Goal: Information Seeking & Learning: Find specific fact

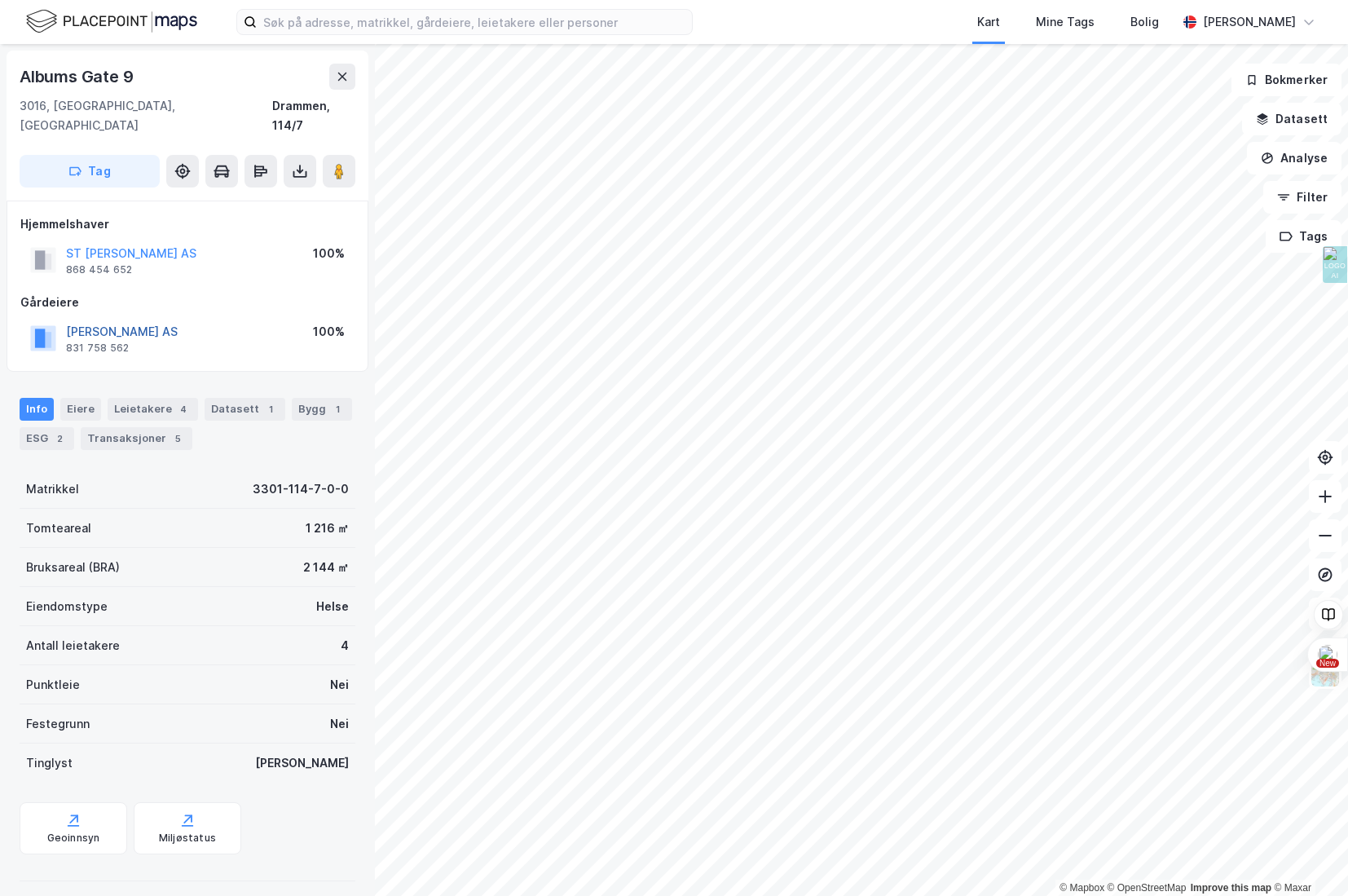
click at [0, 0] on button "[PERSON_NAME] AS" at bounding box center [0, 0] width 0 height 0
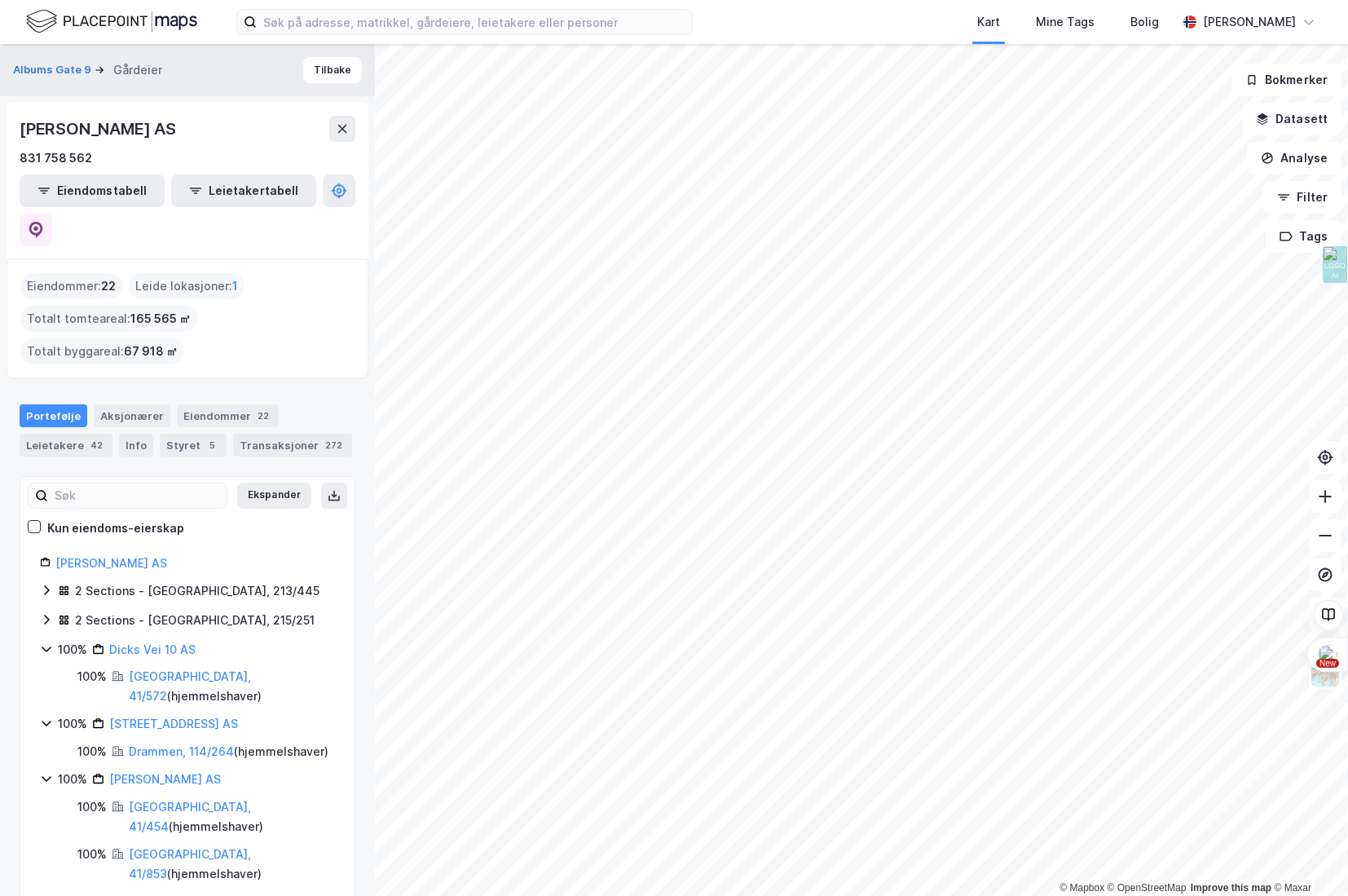
click at [1293, 817] on body "Kart Mine Tags Bolig [PERSON_NAME][GEOGRAPHIC_DATA] © Mapbox © OpenStreetMap Im…" at bounding box center [674, 448] width 1348 height 896
click at [184, 434] on div "Styret 5" at bounding box center [193, 445] width 67 height 23
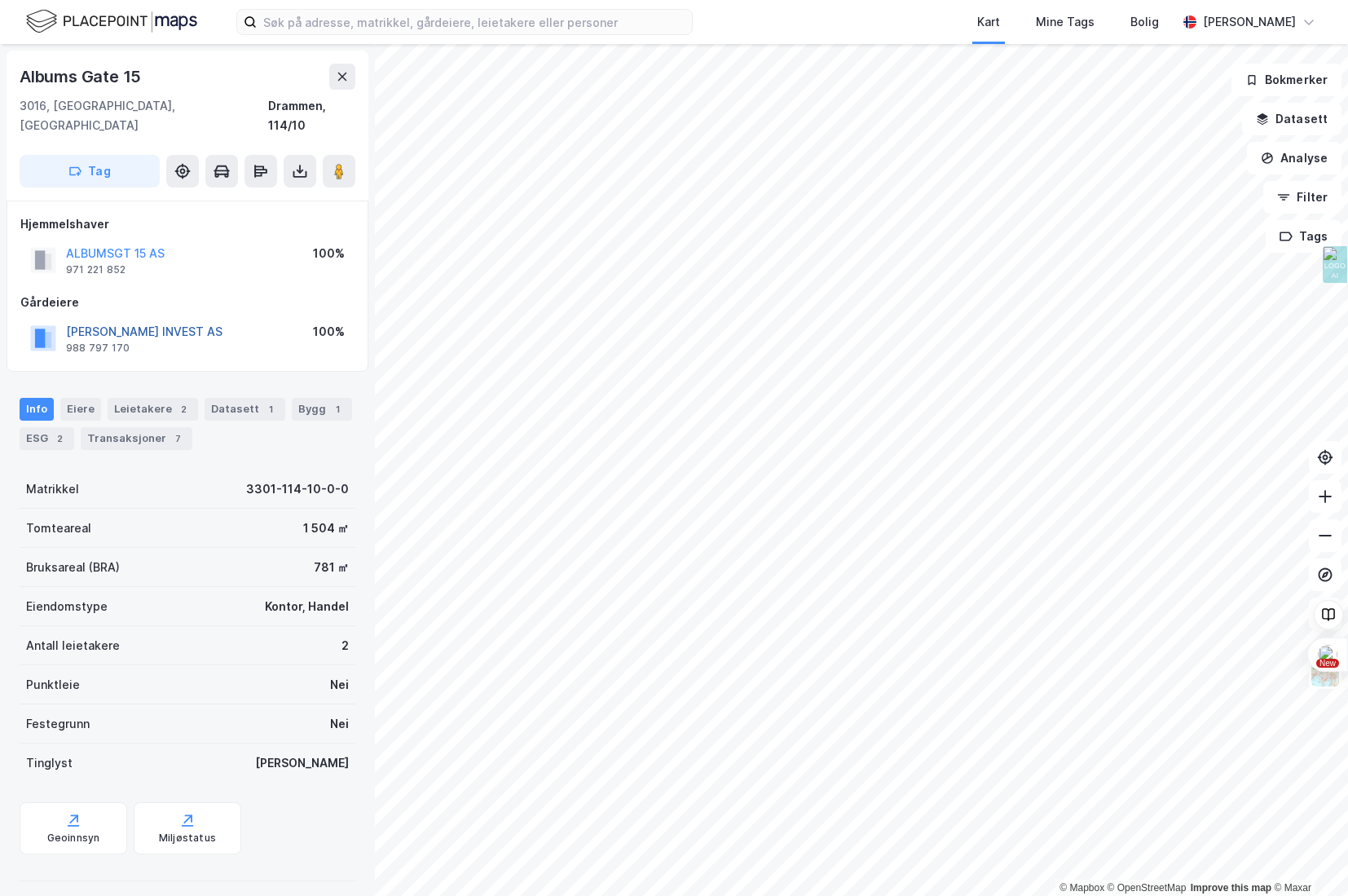
click at [0, 0] on button "[PERSON_NAME] INVEST AS" at bounding box center [0, 0] width 0 height 0
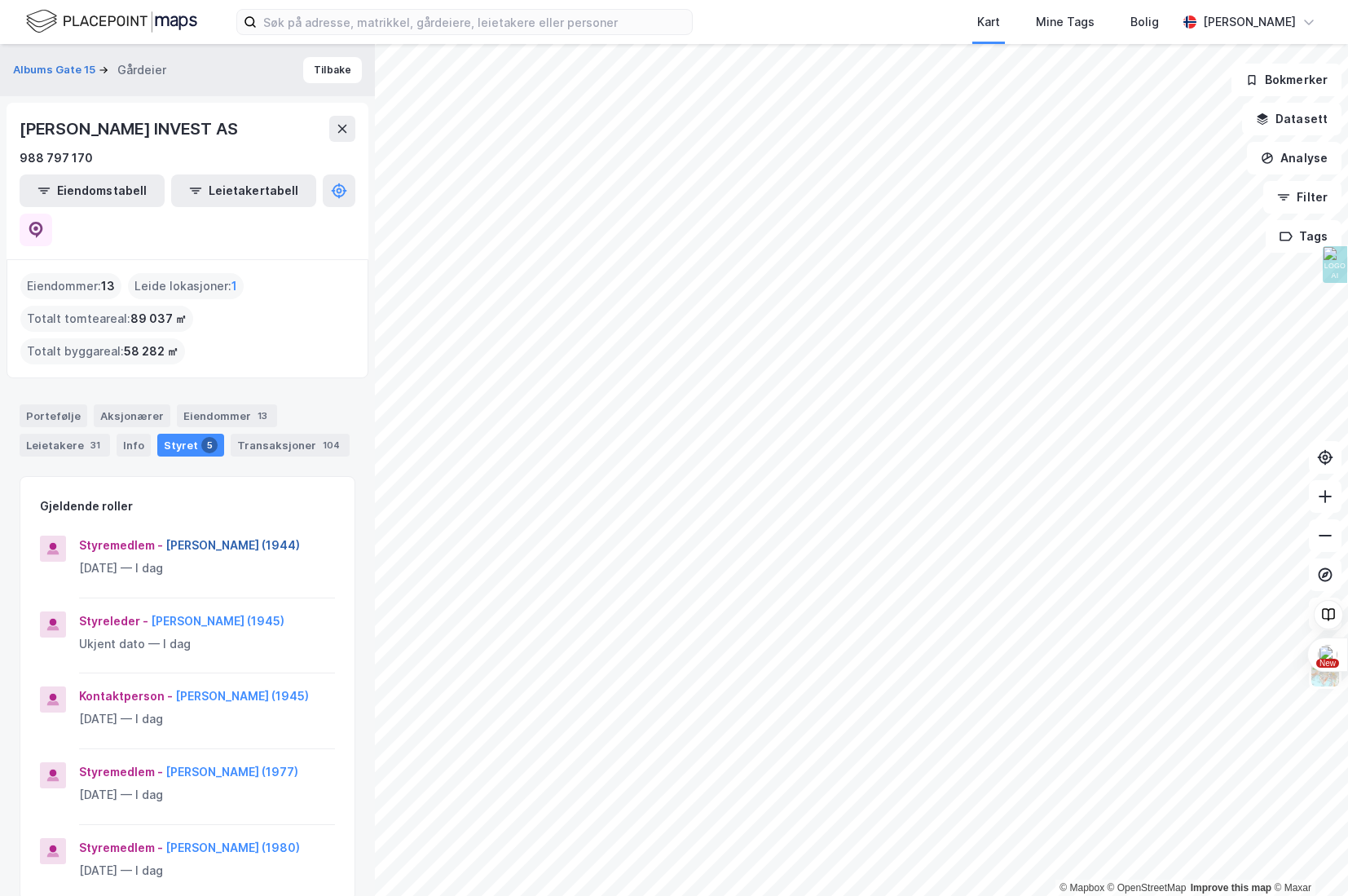
click at [0, 0] on button "[PERSON_NAME] (1944)" at bounding box center [0, 0] width 0 height 0
